Goal: Find specific page/section: Find specific page/section

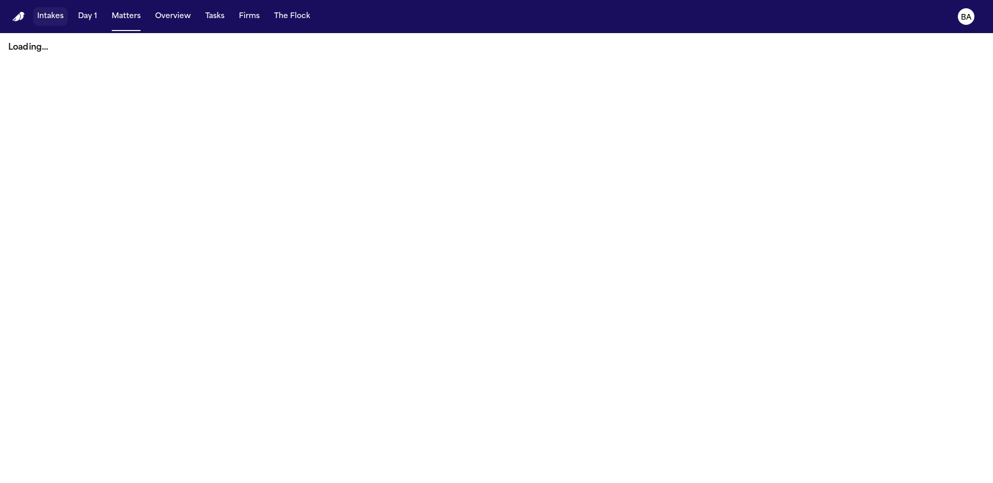
click at [40, 13] on button "Intakes" at bounding box center [50, 16] width 35 height 19
